Goal: Find specific page/section: Find specific page/section

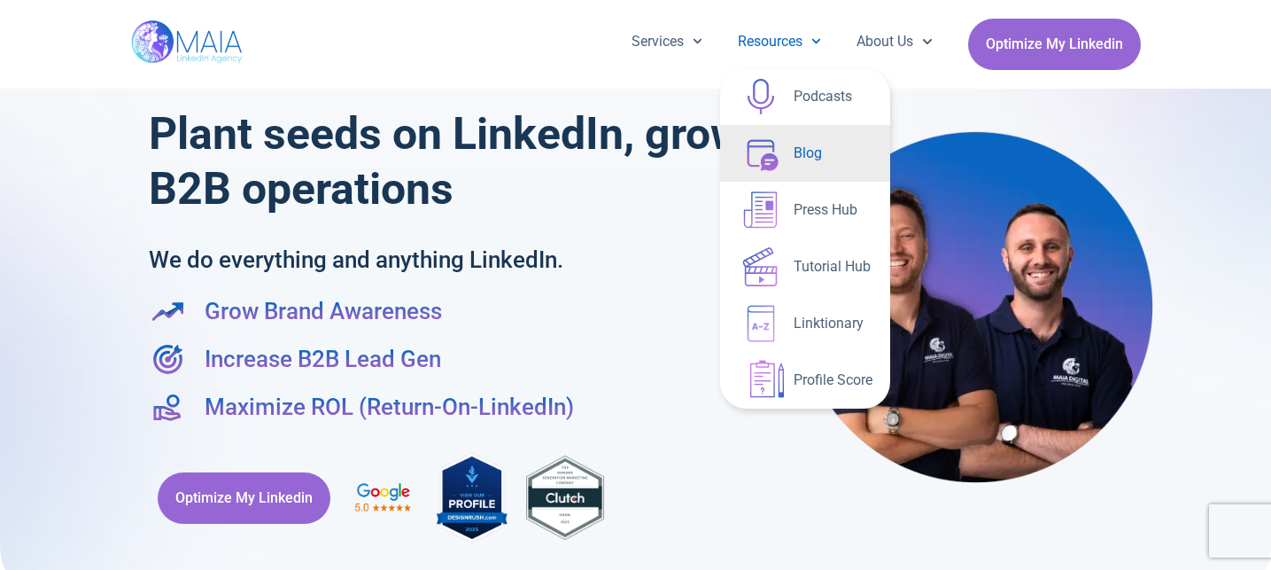
click at [799, 155] on link "Blog" at bounding box center [805, 153] width 170 height 57
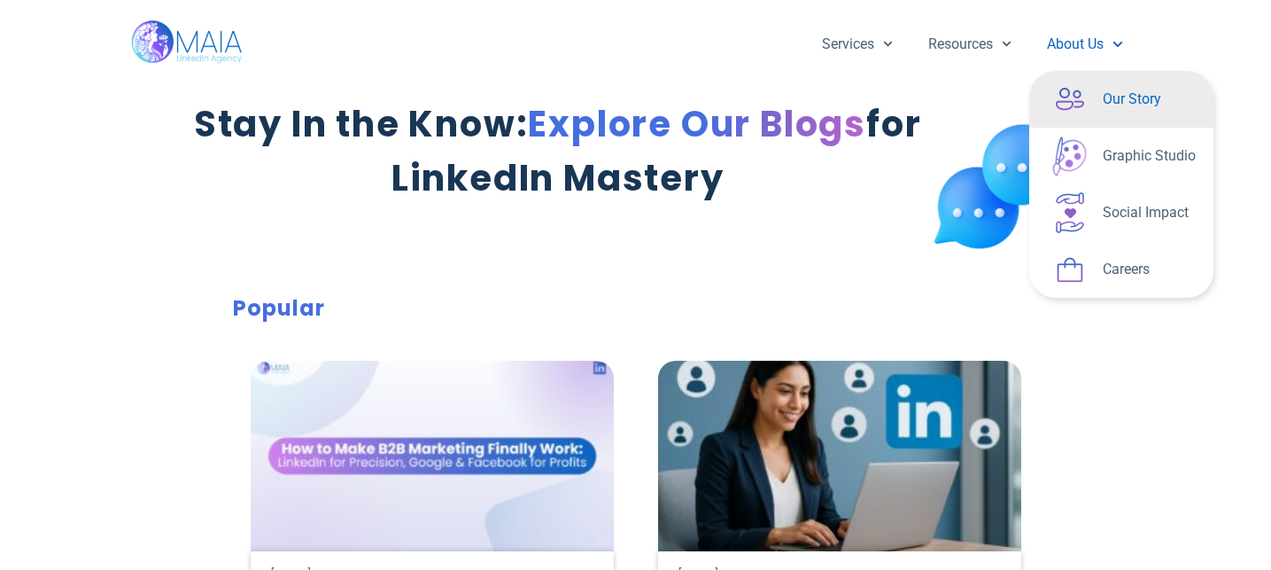
click at [1089, 101] on link "Our Story" at bounding box center [1121, 99] width 184 height 57
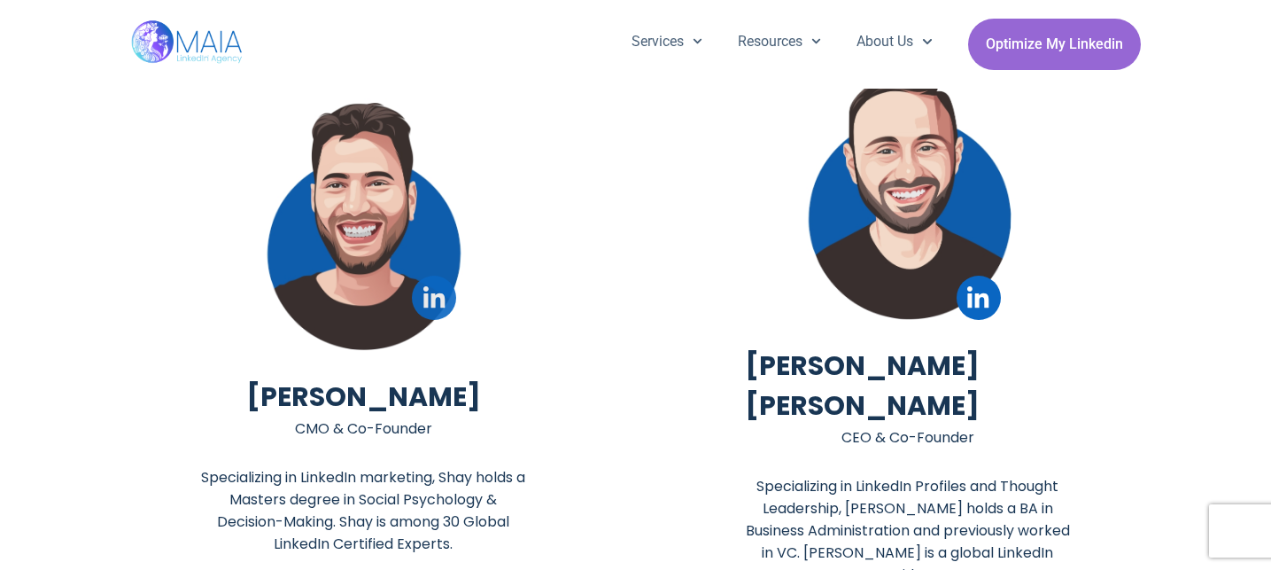
scroll to position [3702, 0]
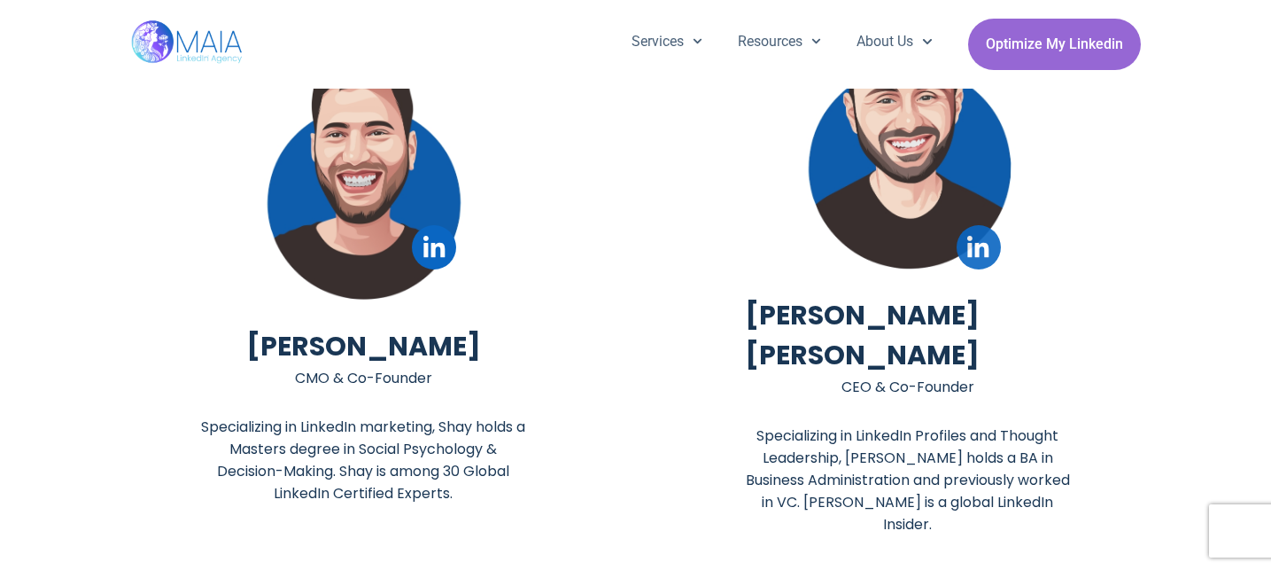
click at [973, 252] on icon at bounding box center [978, 247] width 22 height 22
